Goal: Task Accomplishment & Management: Manage account settings

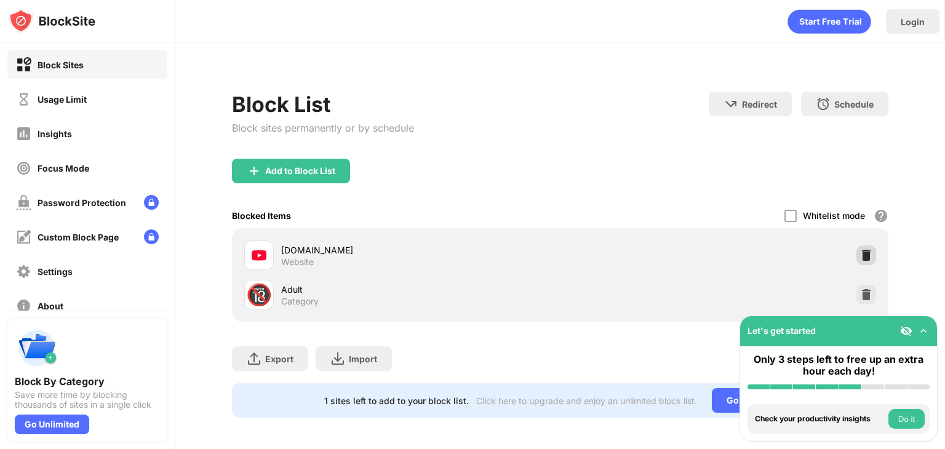
click at [860, 254] on img at bounding box center [866, 255] width 12 height 12
